Goal: Navigation & Orientation: Find specific page/section

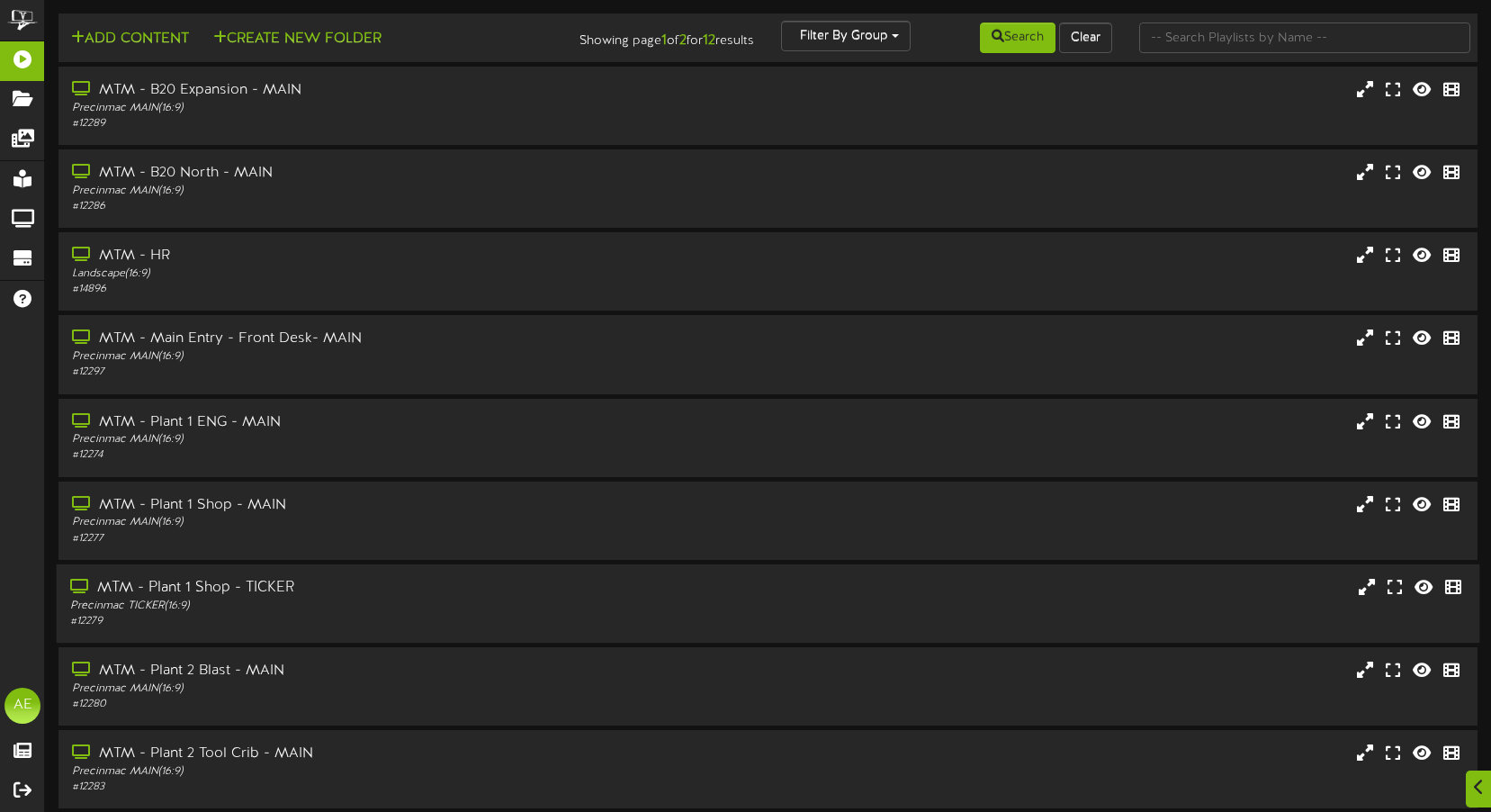
scroll to position [154, 0]
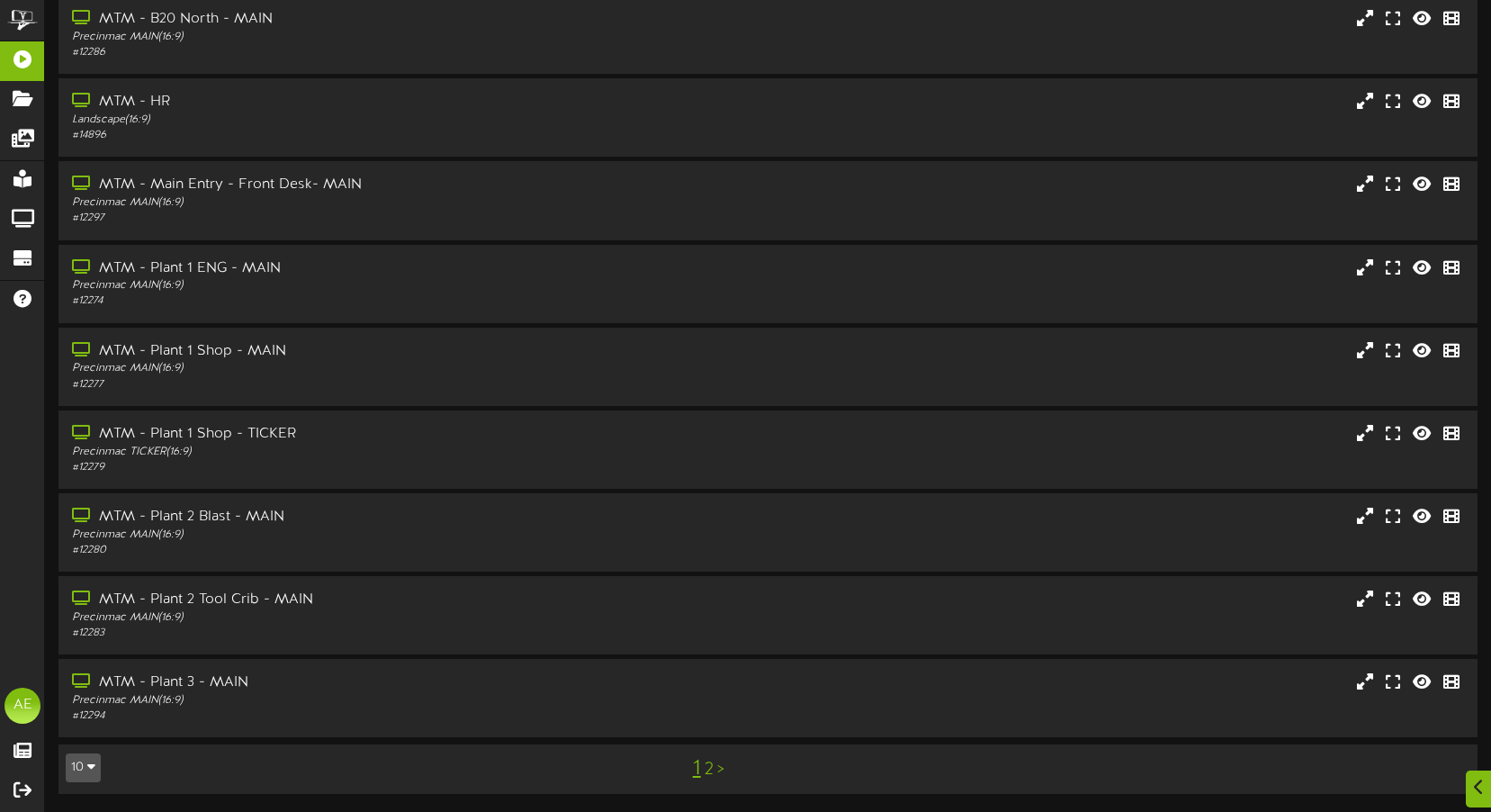
click at [710, 768] on link "2" at bounding box center [709, 768] width 9 height 19
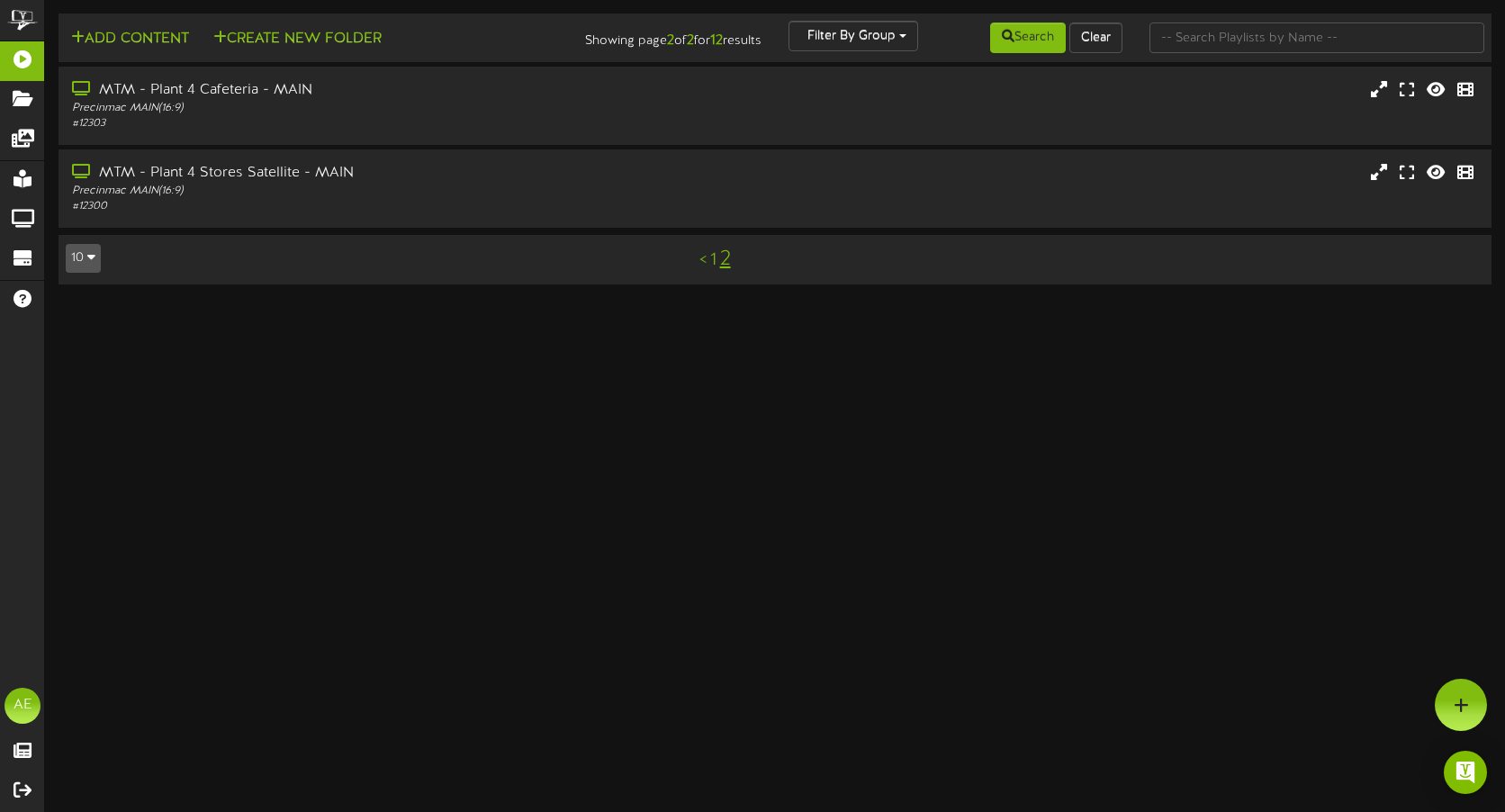
click at [712, 260] on link "1" at bounding box center [713, 259] width 6 height 19
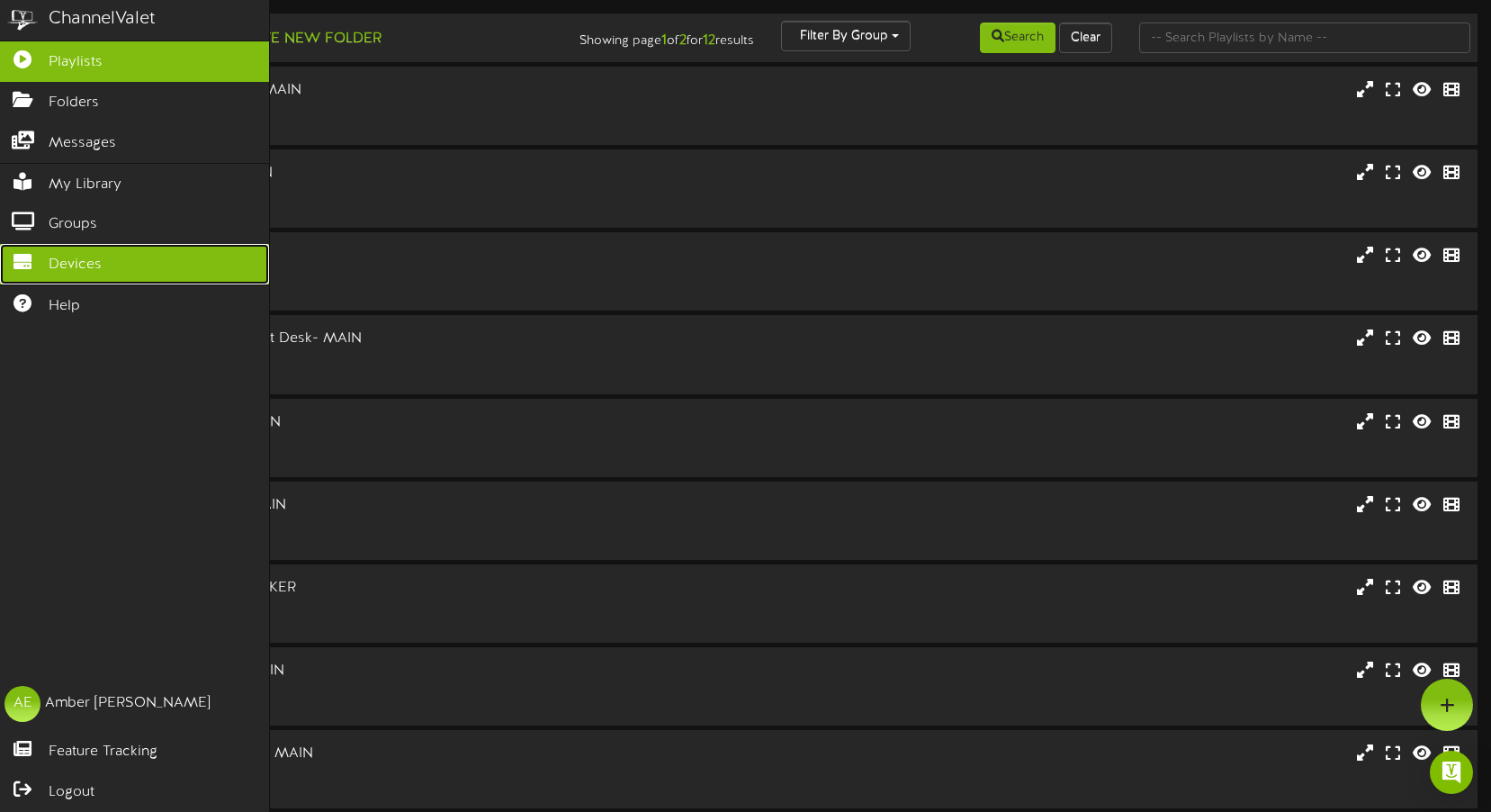
click at [66, 255] on span "Devices" at bounding box center [74, 265] width 53 height 20
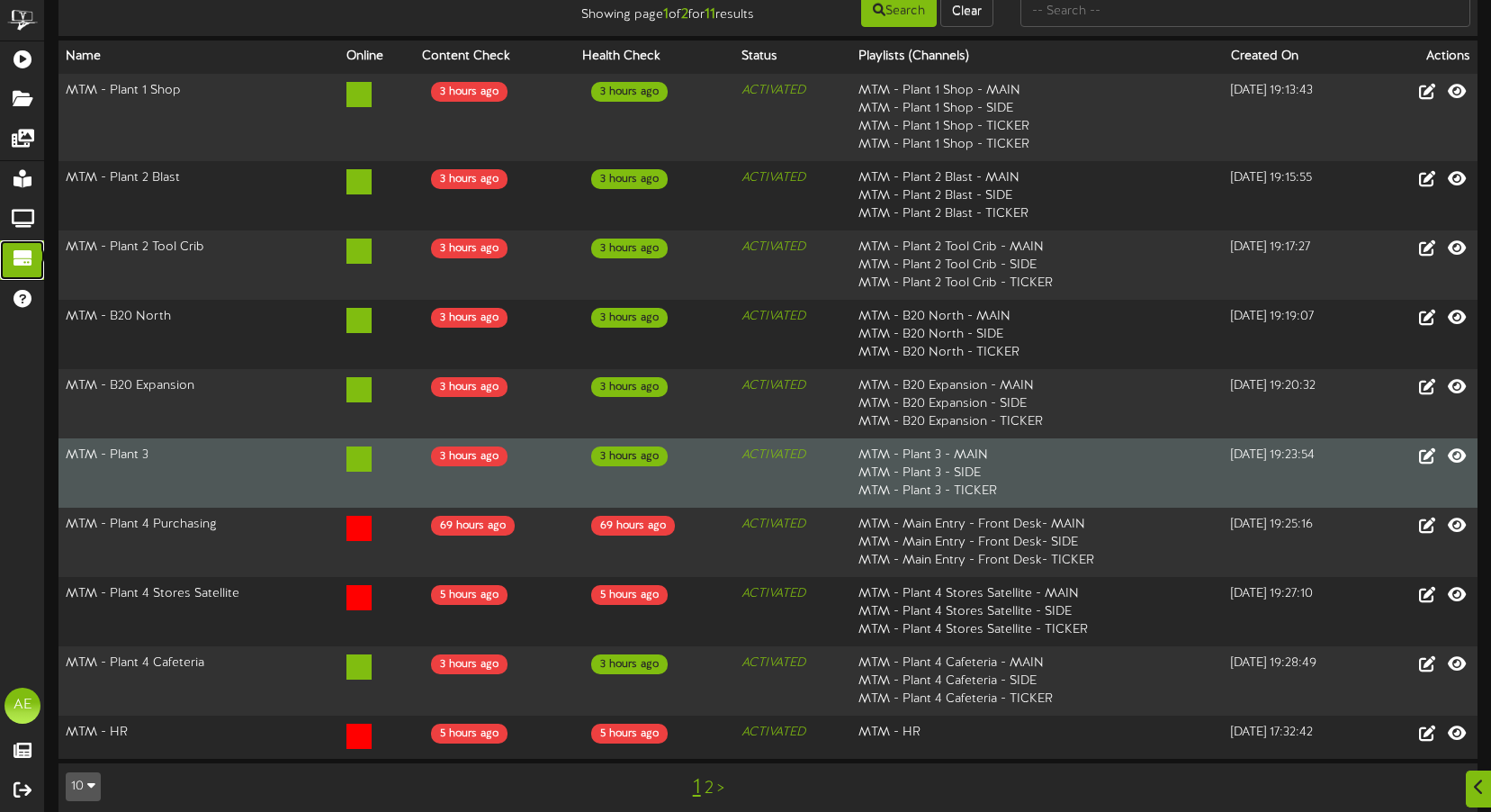
scroll to position [137, 0]
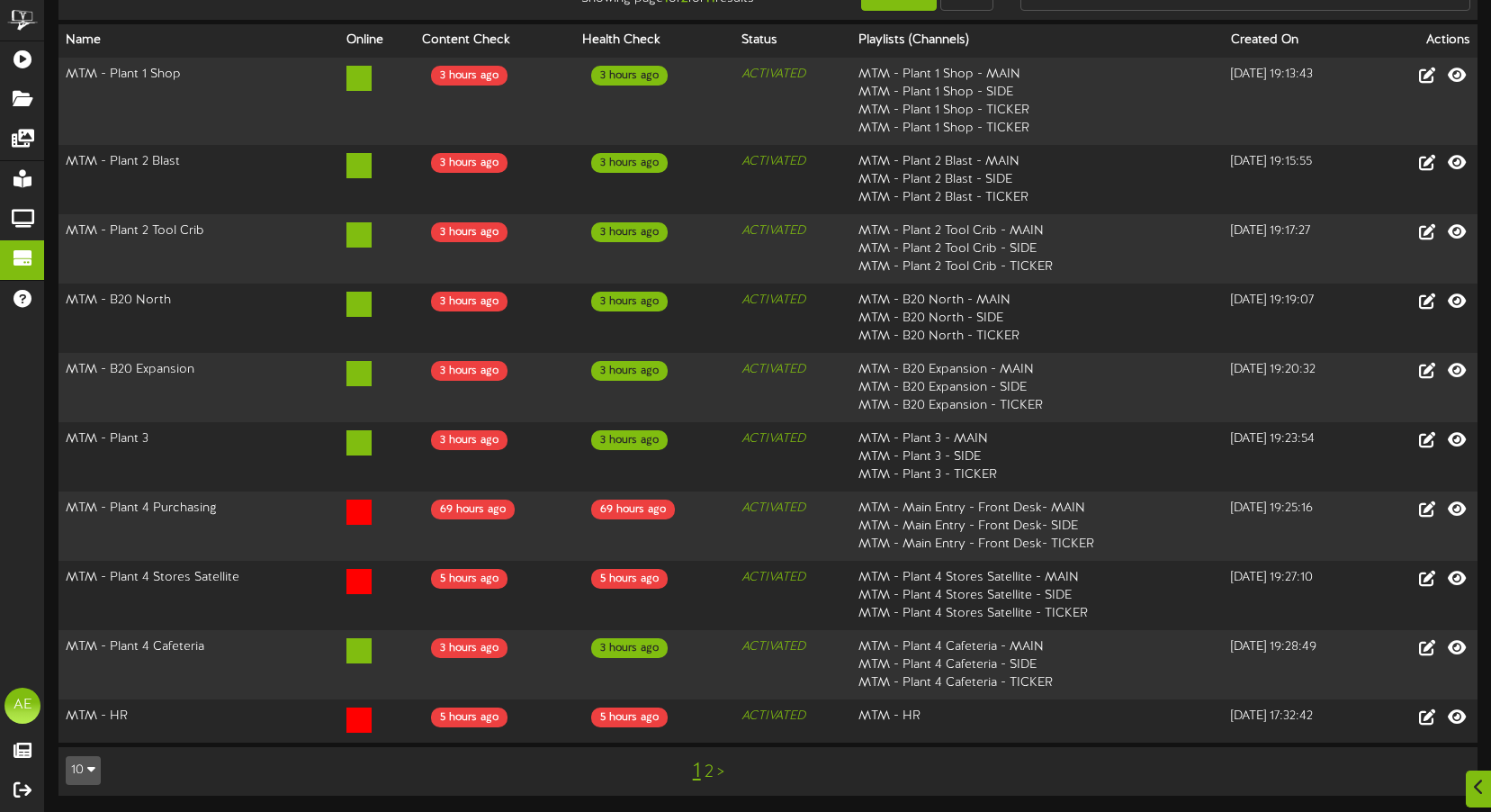
click at [709, 769] on link "2" at bounding box center [709, 771] width 9 height 19
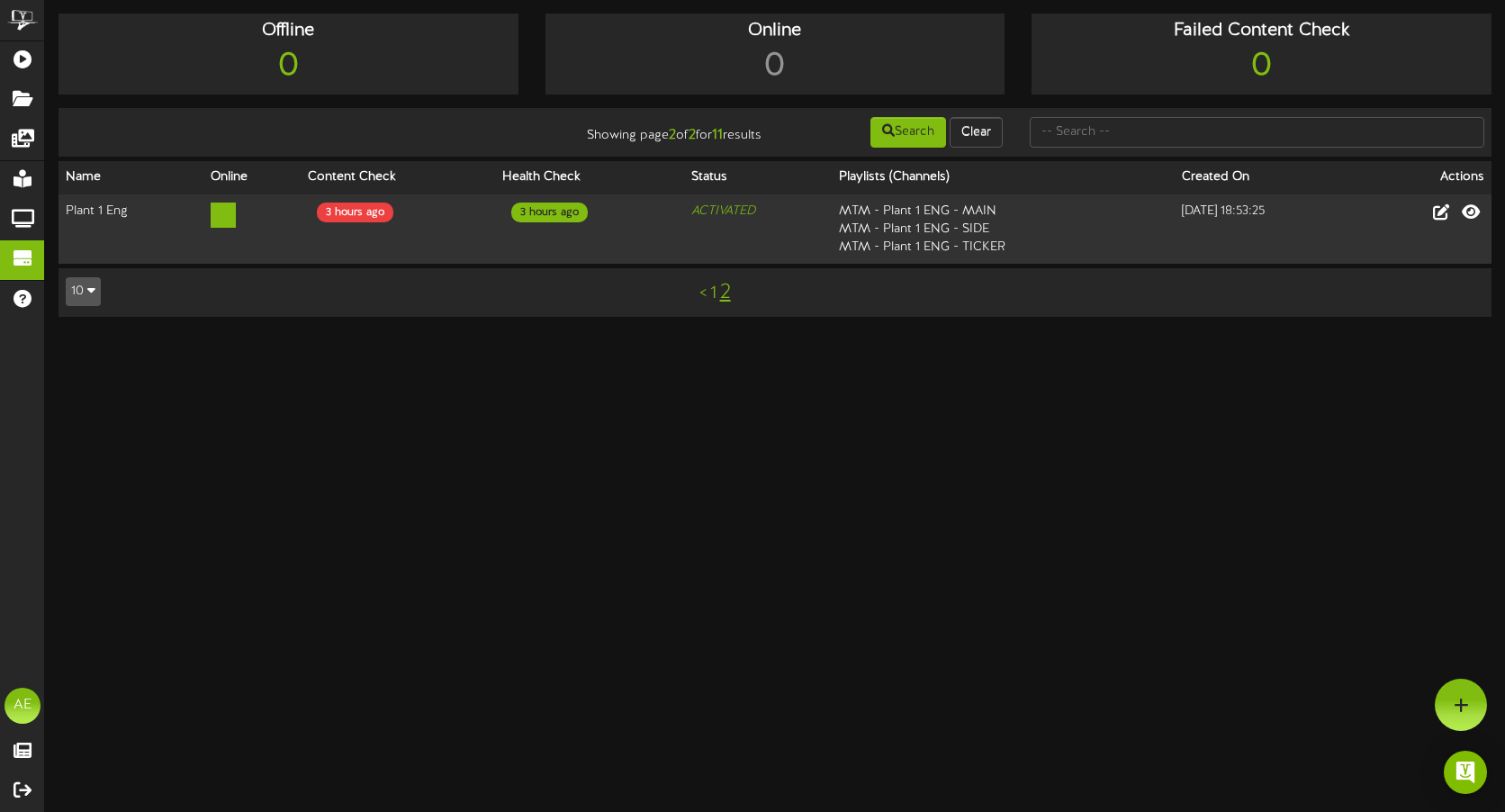
click at [712, 293] on link "1" at bounding box center [713, 293] width 6 height 19
